Goal: Obtain resource: Download file/media

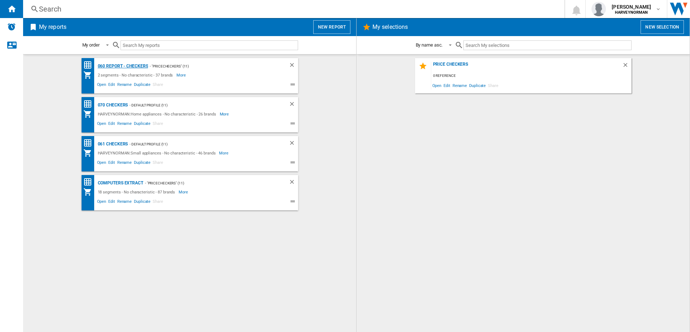
click at [99, 62] on div "060 report - Checkers" at bounding box center [122, 66] width 52 height 9
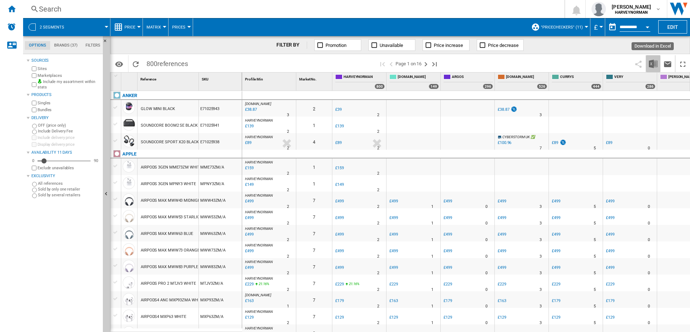
click at [653, 62] on img "Download in Excel" at bounding box center [653, 64] width 9 height 9
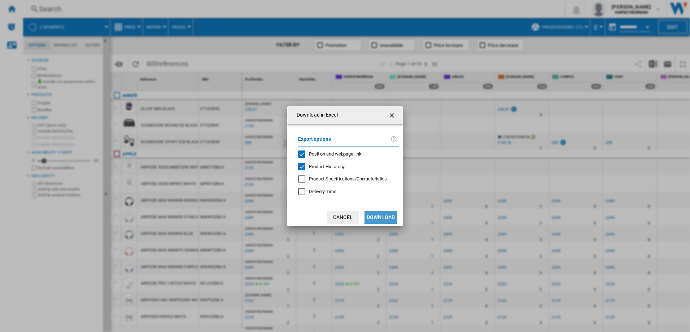
click at [387, 219] on button "Download" at bounding box center [381, 217] width 32 height 13
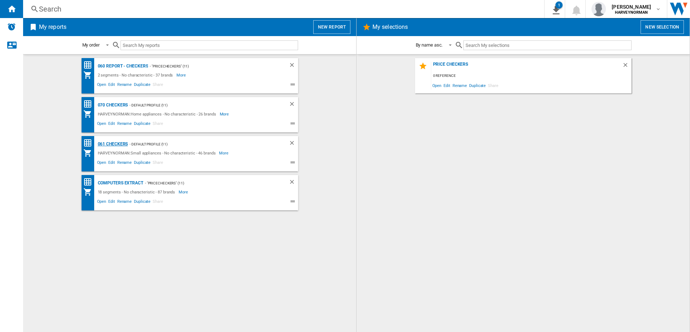
click at [107, 142] on div "061 Checkers" at bounding box center [112, 144] width 32 height 9
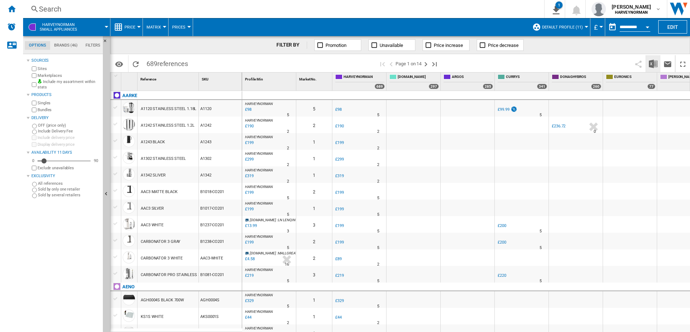
click at [654, 66] on img "Download in Excel" at bounding box center [653, 64] width 9 height 9
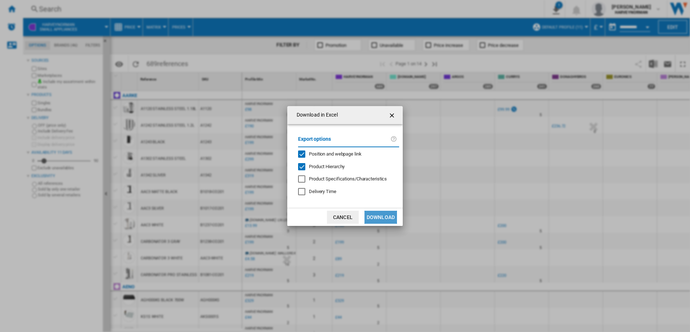
click at [384, 215] on button "Download" at bounding box center [381, 217] width 32 height 13
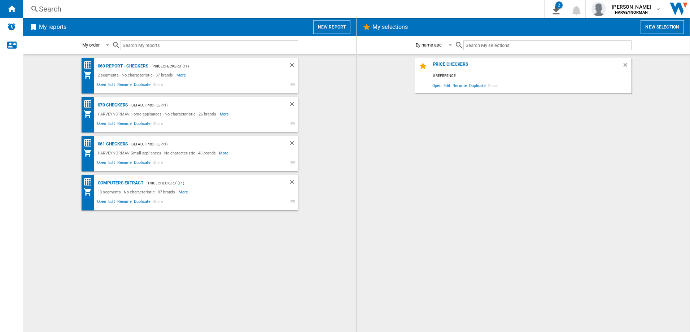
click at [117, 103] on div "070 Checkers" at bounding box center [112, 105] width 32 height 9
click at [114, 106] on div "070 Checkers" at bounding box center [112, 105] width 32 height 9
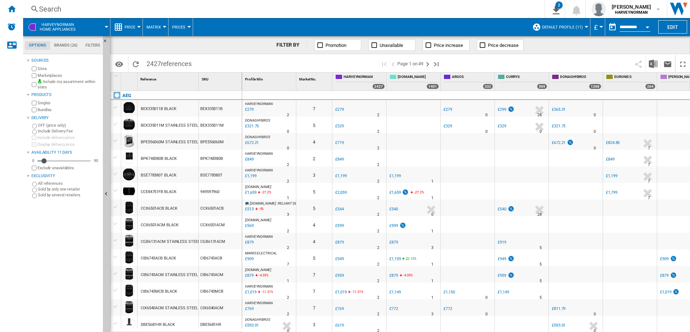
scroll to position [36, 0]
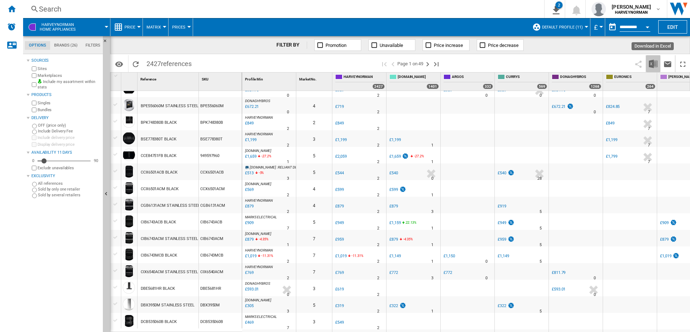
click at [652, 62] on img "Download in Excel" at bounding box center [653, 64] width 9 height 9
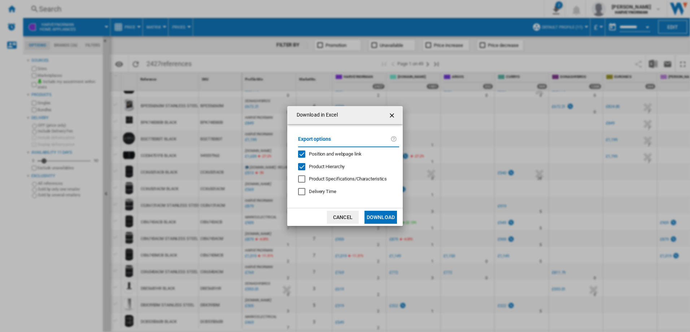
click at [384, 218] on button "Download" at bounding box center [381, 217] width 32 height 13
